Goal: Navigation & Orientation: Understand site structure

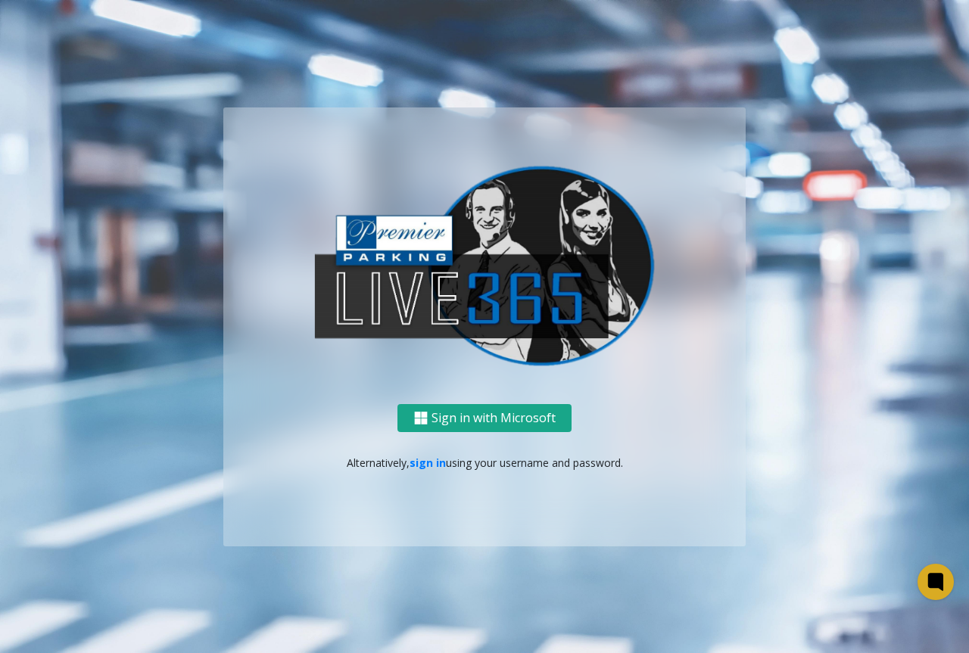
click at [503, 414] on button "Sign in with Microsoft" at bounding box center [484, 418] width 174 height 28
click at [422, 466] on link "sign in" at bounding box center [427, 463] width 36 height 14
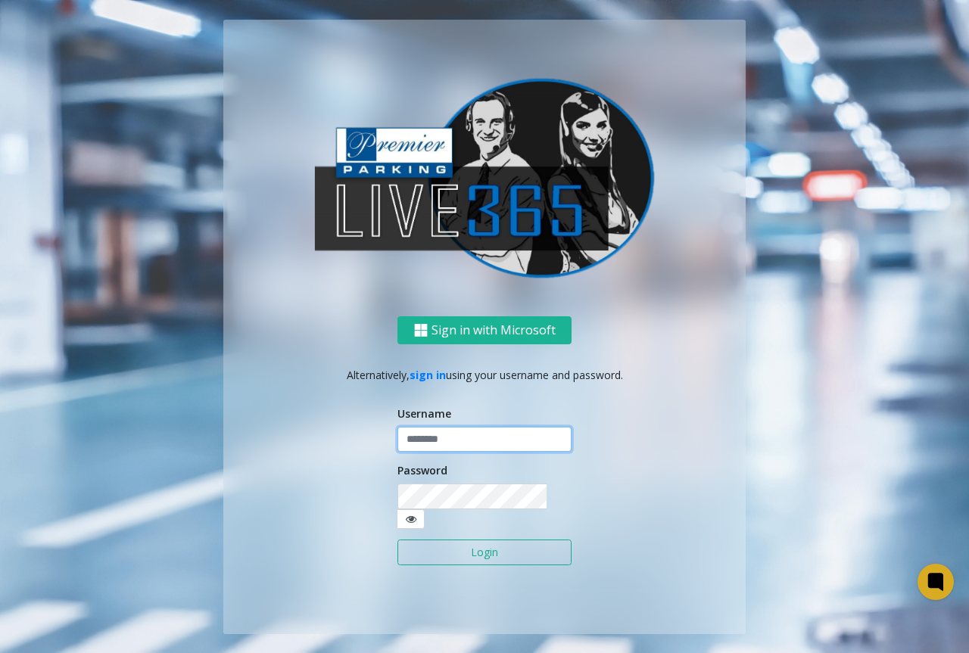
type input "**********"
click at [448, 438] on input "**********" at bounding box center [484, 440] width 174 height 26
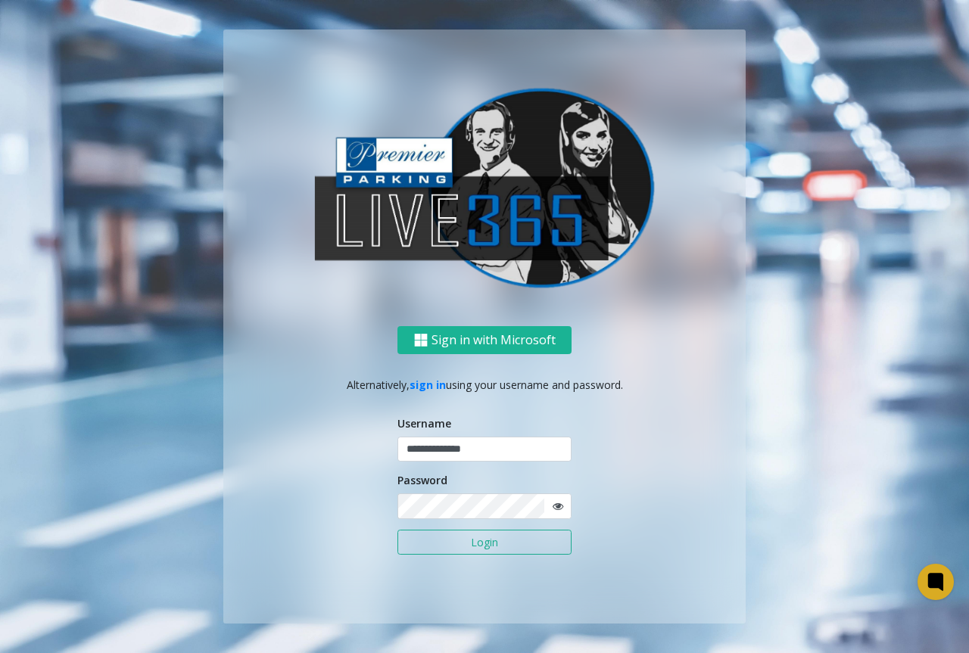
click at [505, 555] on button "Login" at bounding box center [484, 543] width 174 height 26
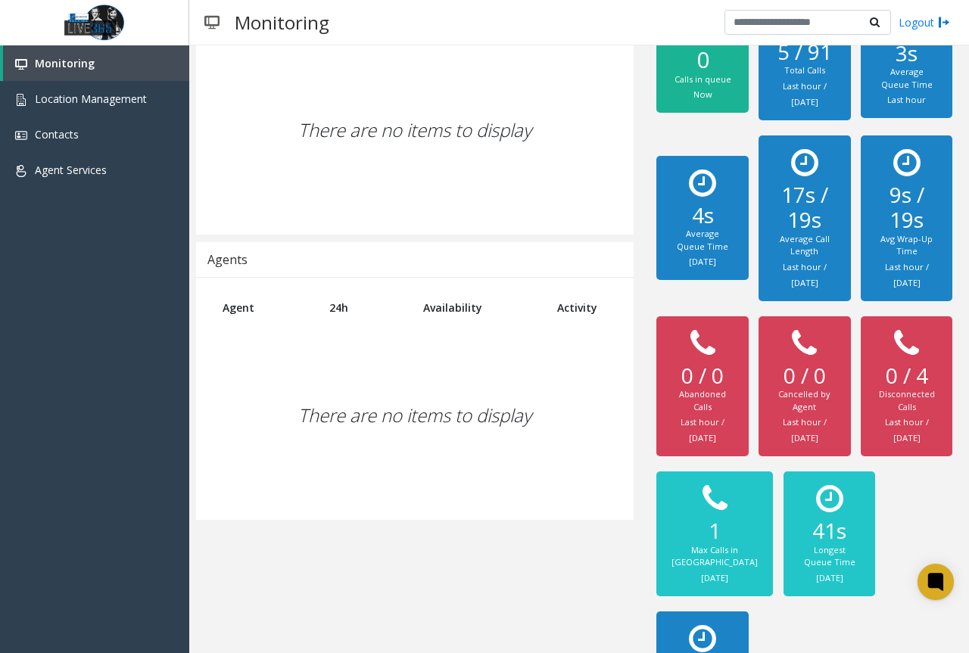
scroll to position [208, 0]
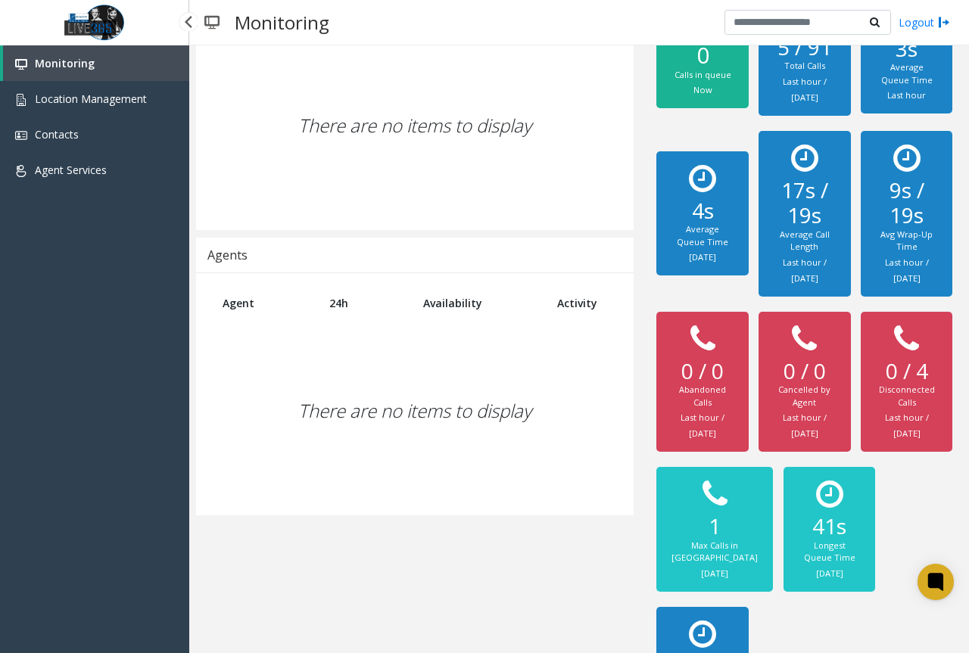
click at [75, 70] on link "Monitoring" at bounding box center [96, 63] width 186 height 36
click at [81, 138] on link "Contacts" at bounding box center [94, 135] width 189 height 36
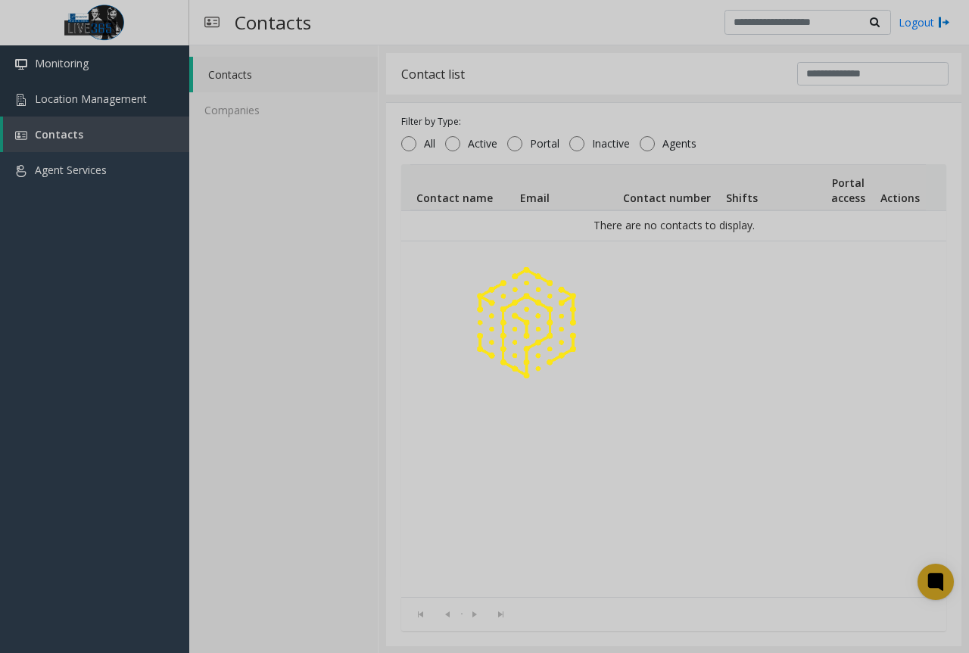
click at [93, 101] on span "Location Management" at bounding box center [91, 99] width 112 height 14
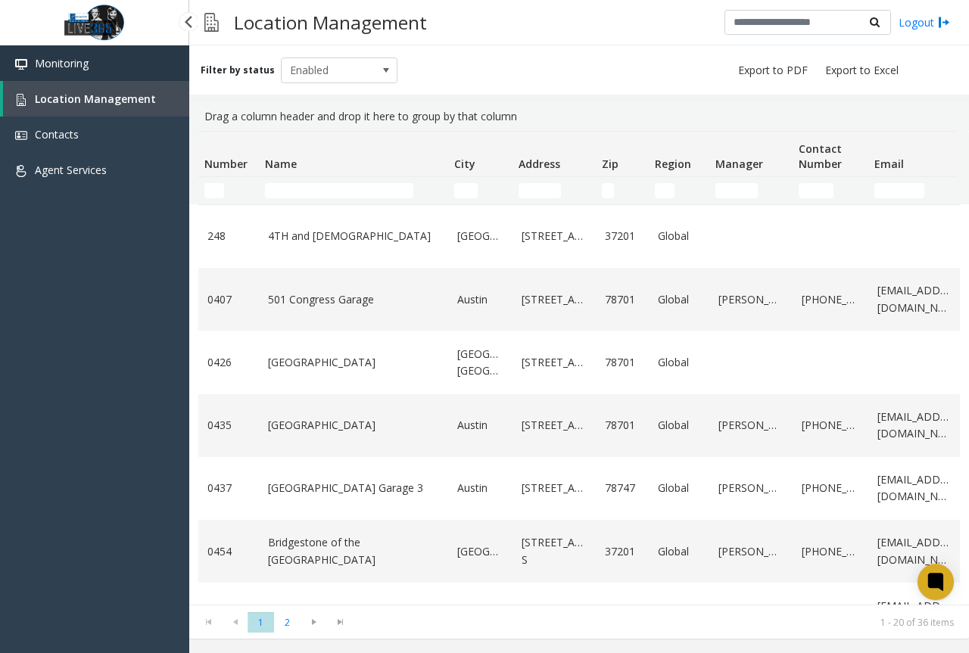
click at [95, 68] on link "Monitoring" at bounding box center [94, 63] width 189 height 36
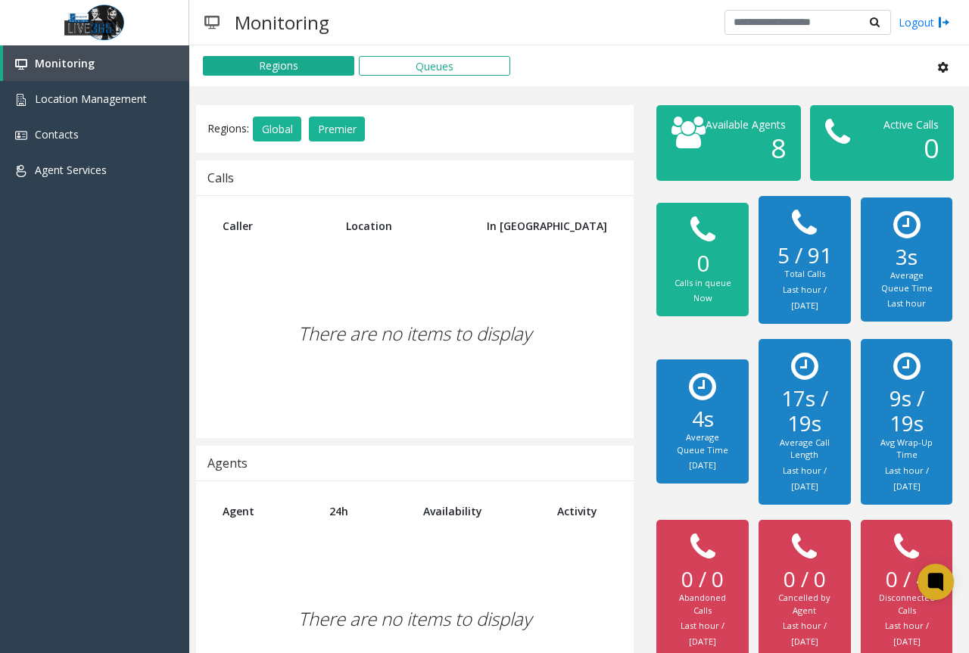
click at [260, 6] on h3 "Monitoring" at bounding box center [282, 22] width 110 height 37
click at [263, 38] on h3 "Monitoring" at bounding box center [282, 22] width 110 height 37
click at [419, 65] on button "Queues" at bounding box center [434, 66] width 151 height 20
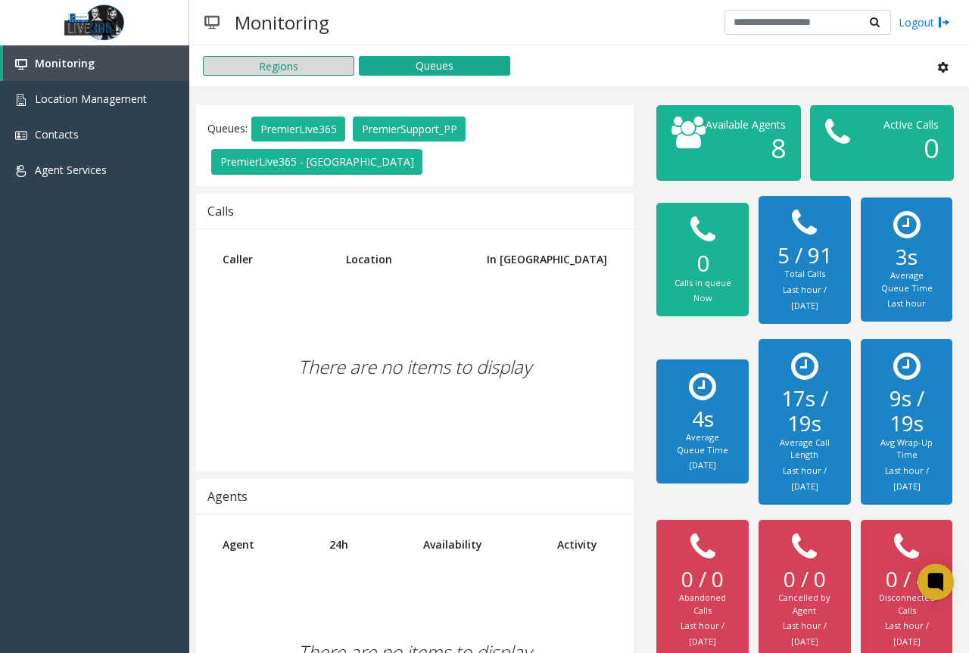
click at [312, 69] on button "Regions" at bounding box center [278, 66] width 151 height 20
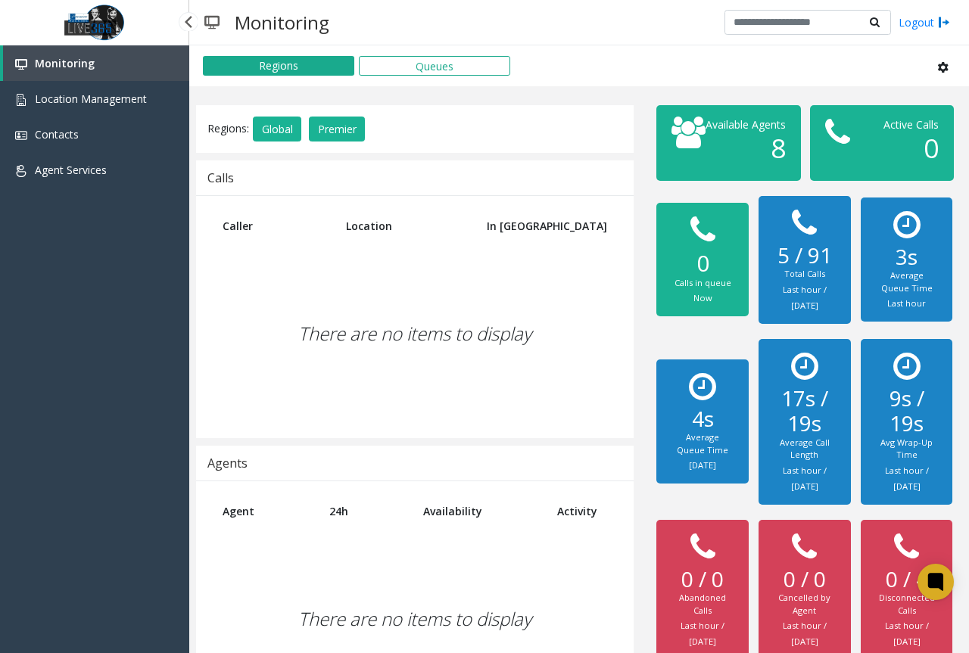
click at [86, 60] on span "Monitoring" at bounding box center [65, 63] width 60 height 14
click at [82, 178] on link "Agent Services" at bounding box center [94, 170] width 189 height 36
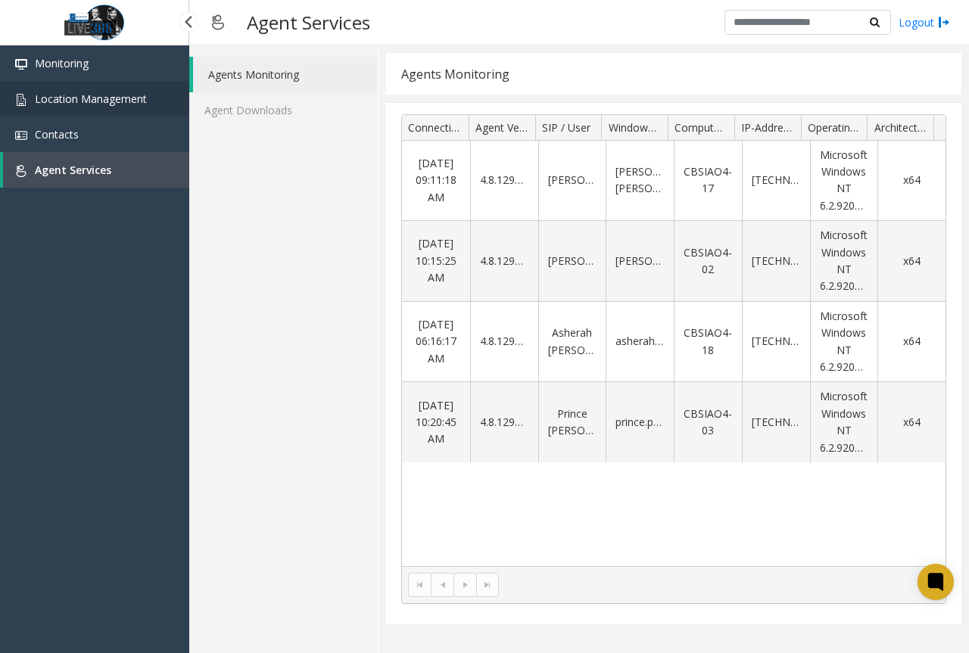
click at [80, 116] on link "Location Management" at bounding box center [94, 99] width 189 height 36
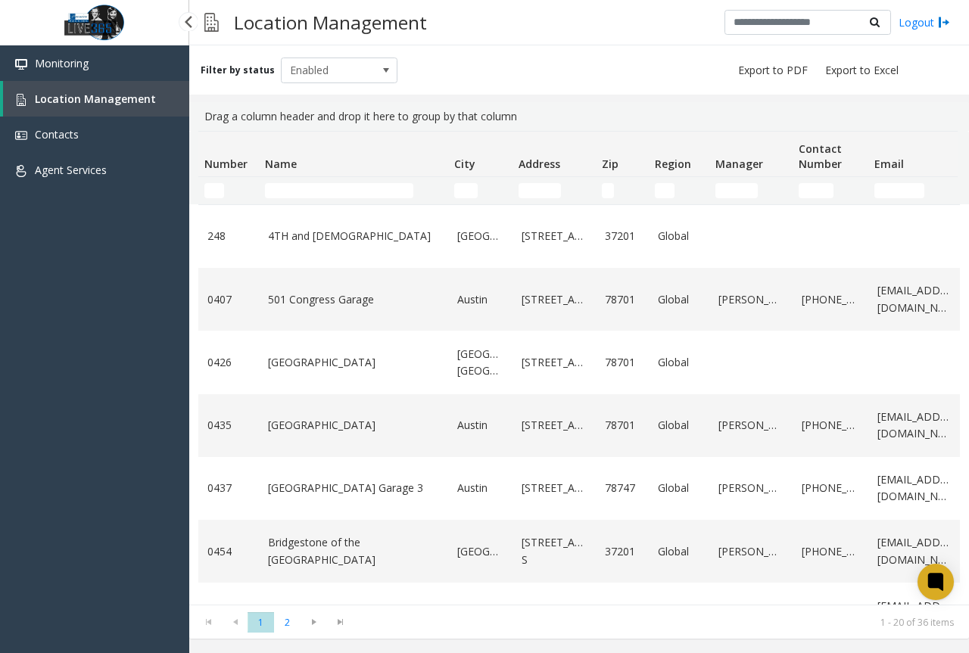
click at [88, 89] on link "Location Management" at bounding box center [96, 99] width 186 height 36
click at [98, 69] on link "Monitoring" at bounding box center [94, 63] width 189 height 36
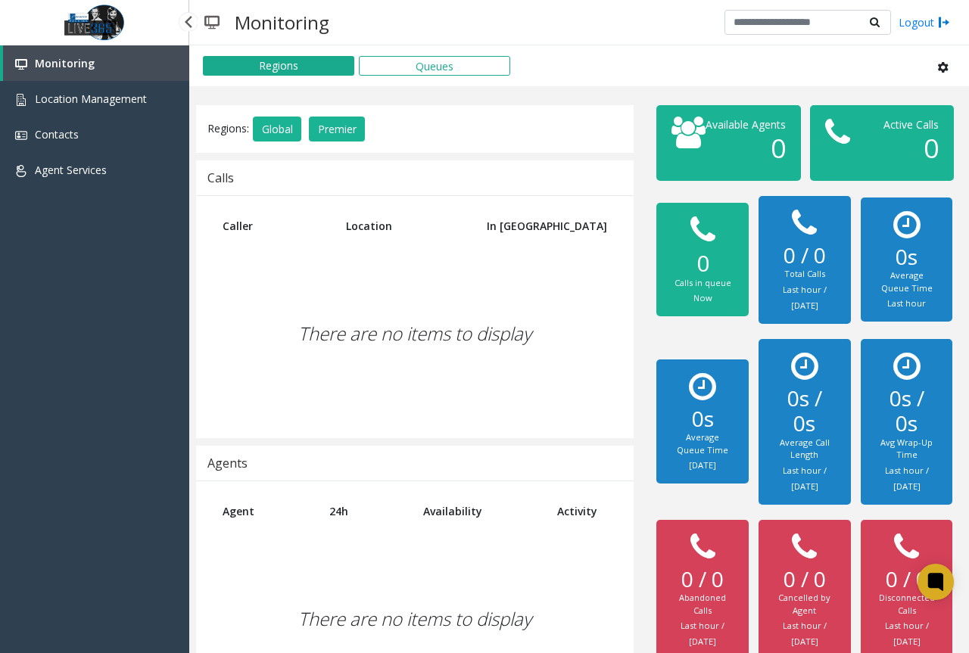
drag, startPoint x: 501, startPoint y: 372, endPoint x: 512, endPoint y: 384, distance: 16.1
